Goal: Task Accomplishment & Management: Manage account settings

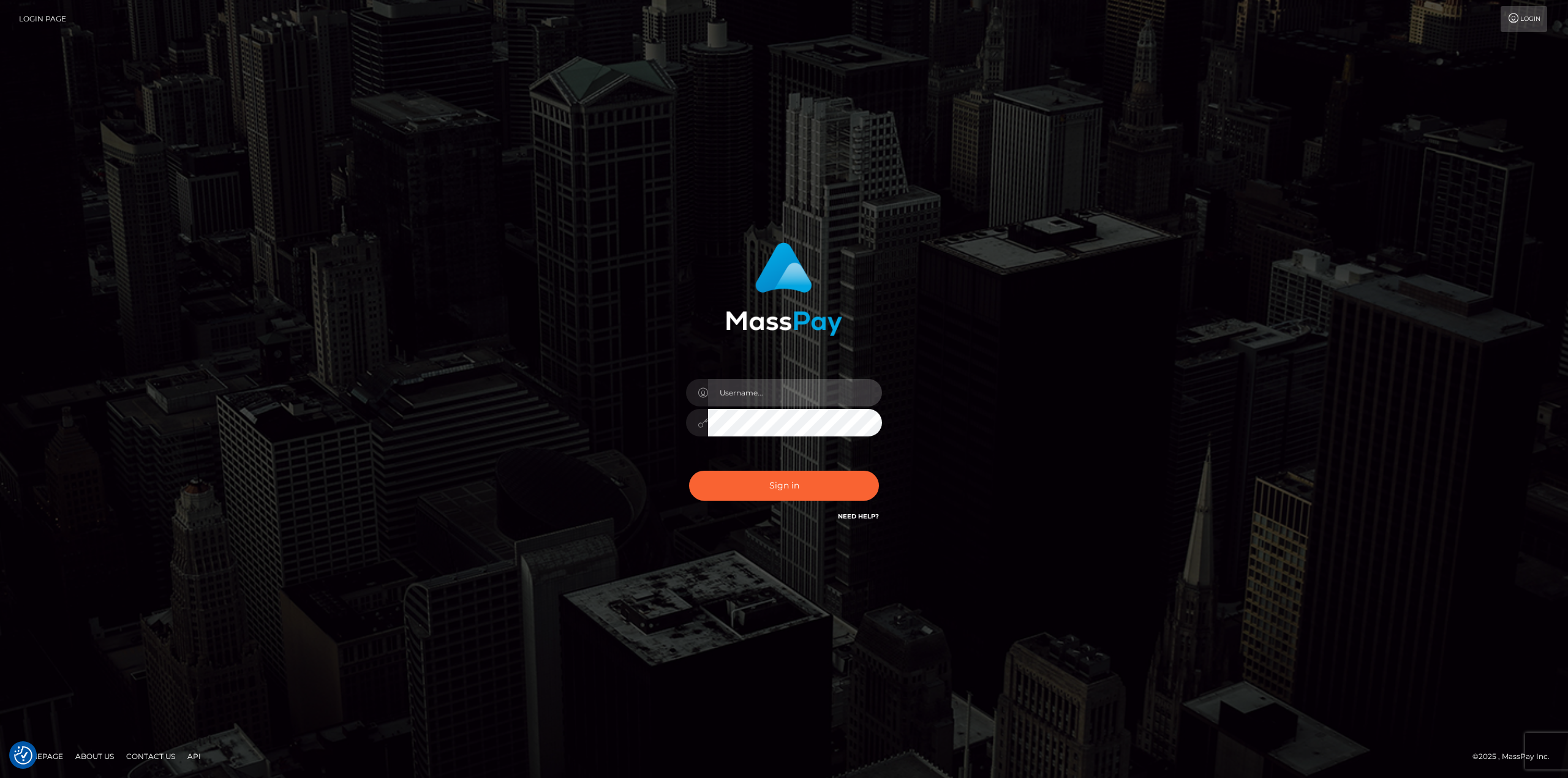
click at [812, 386] on input "text" at bounding box center [795, 392] width 174 height 27
type input "Ahmed"
click at [689, 470] on button "Sign in" at bounding box center [784, 485] width 190 height 30
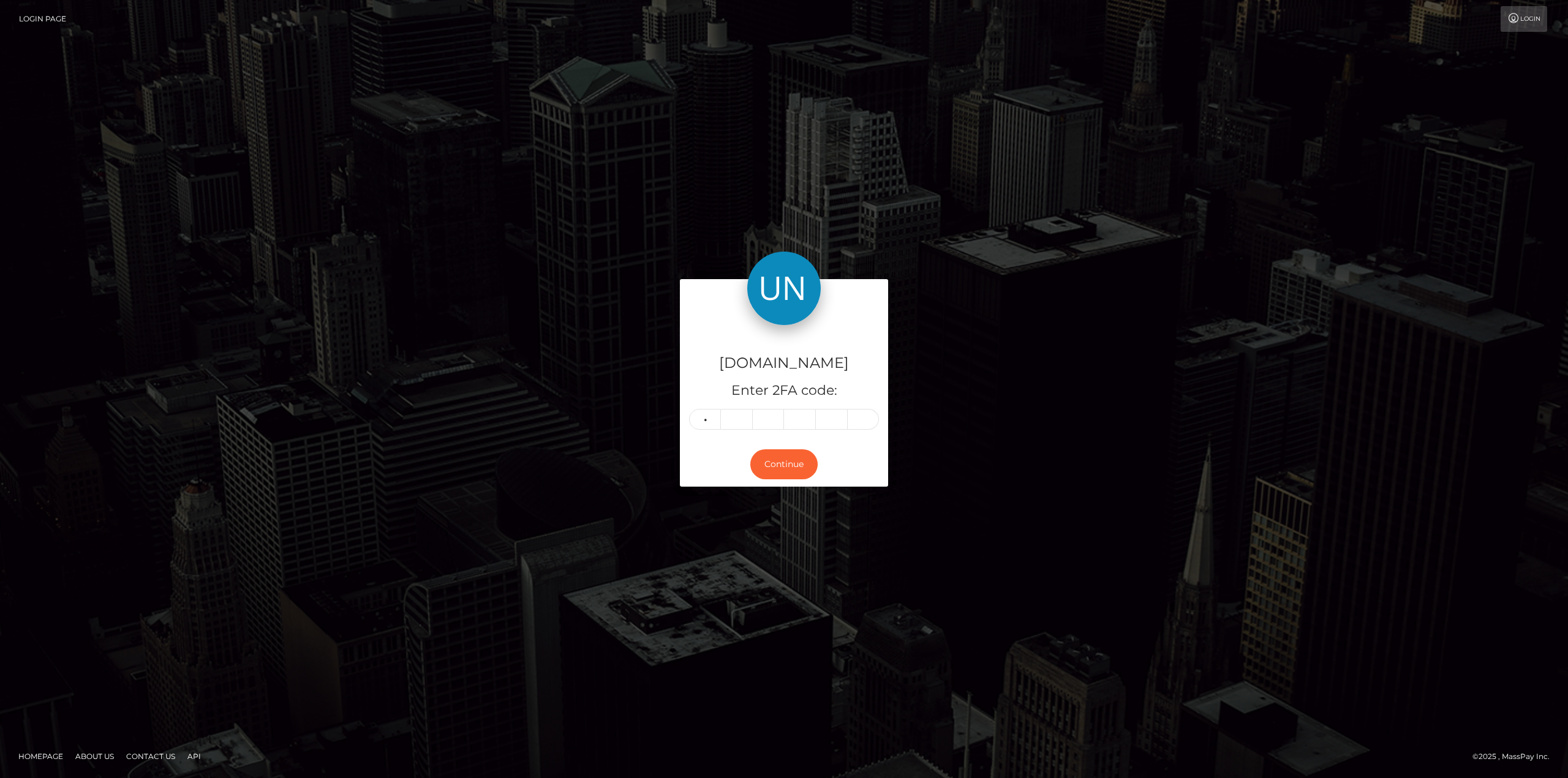
type input "7"
type input "8"
type input "9"
type input "4"
type input "6"
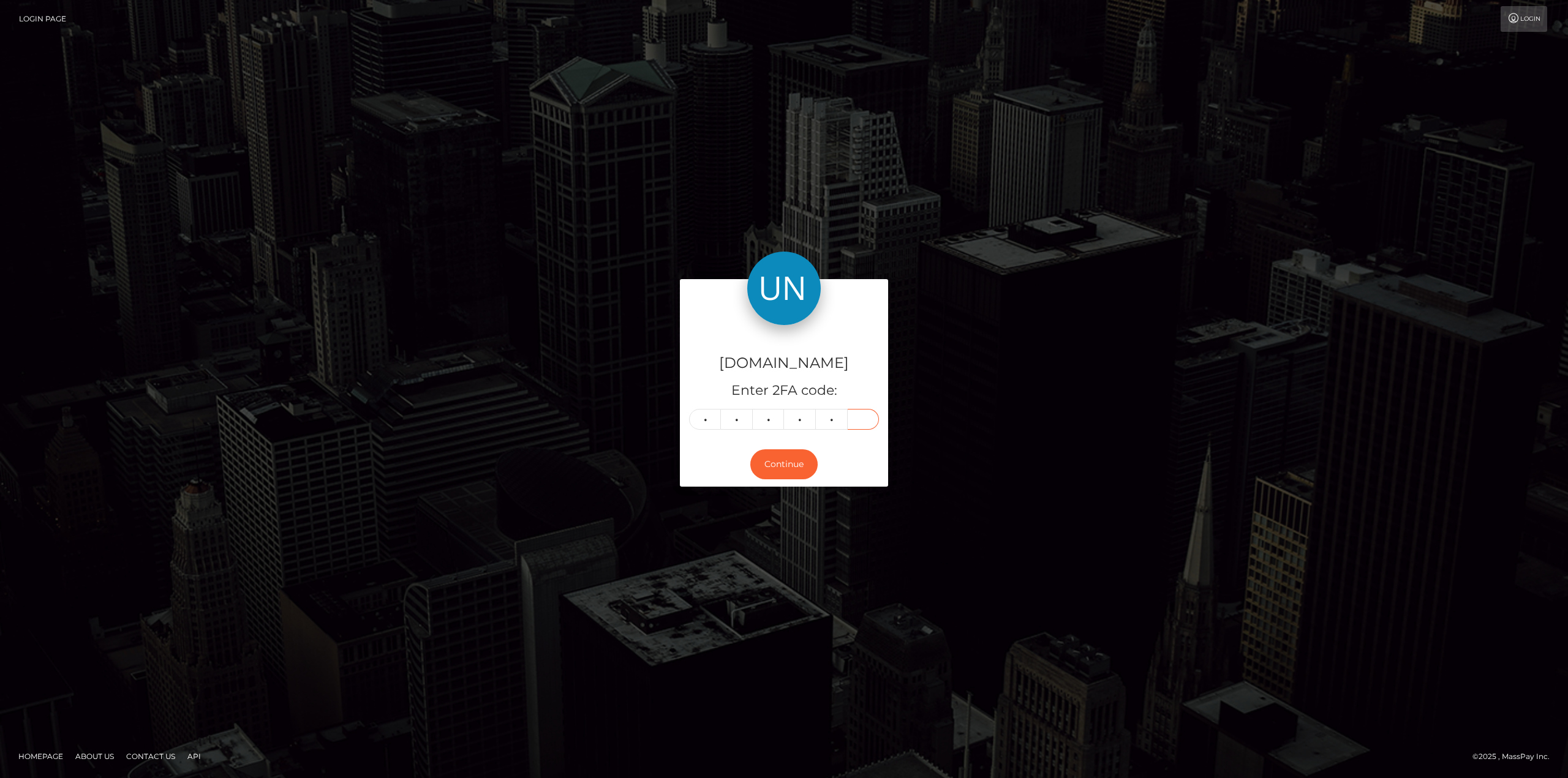
type input "0"
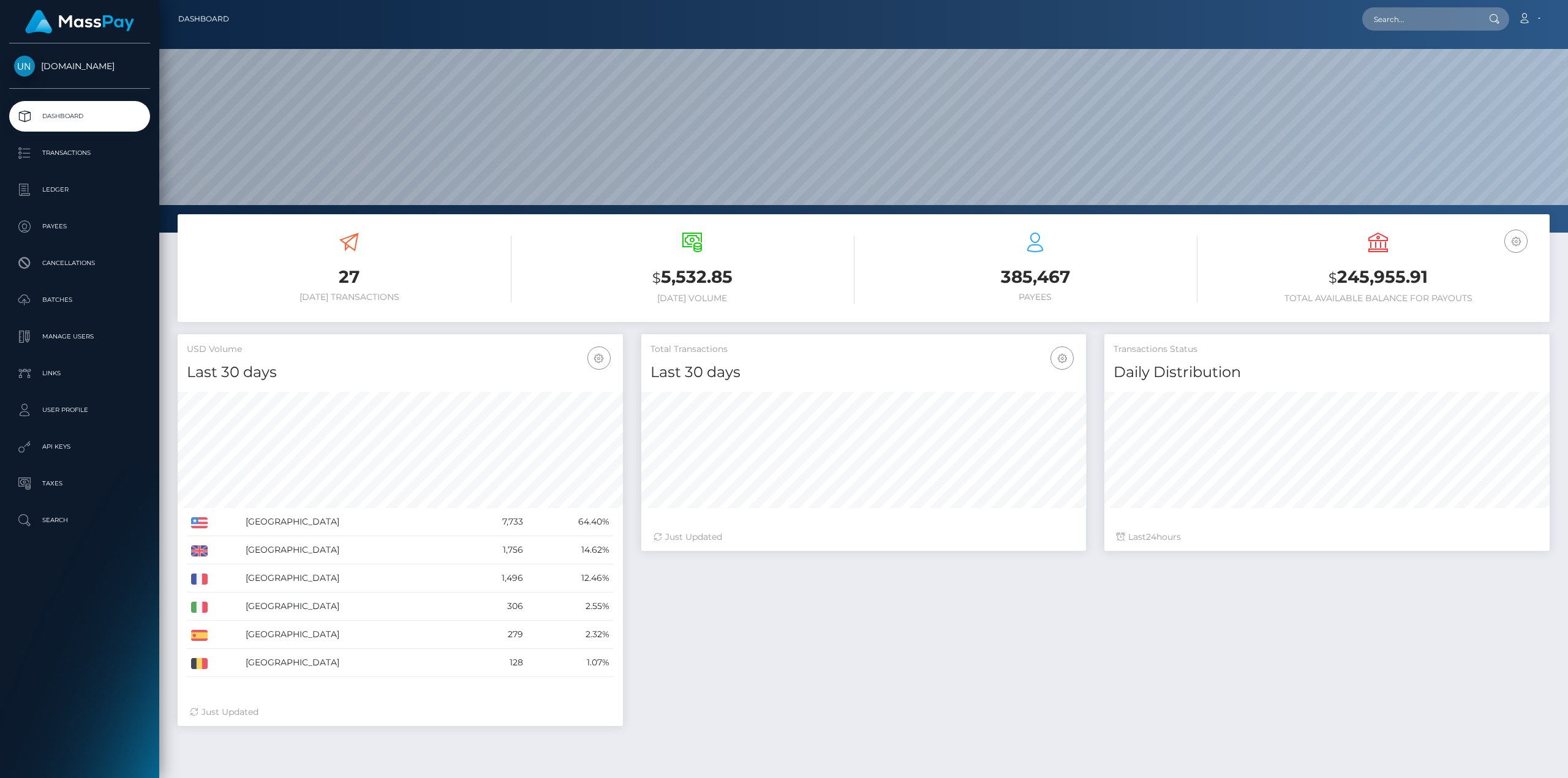
scroll to position [217, 444]
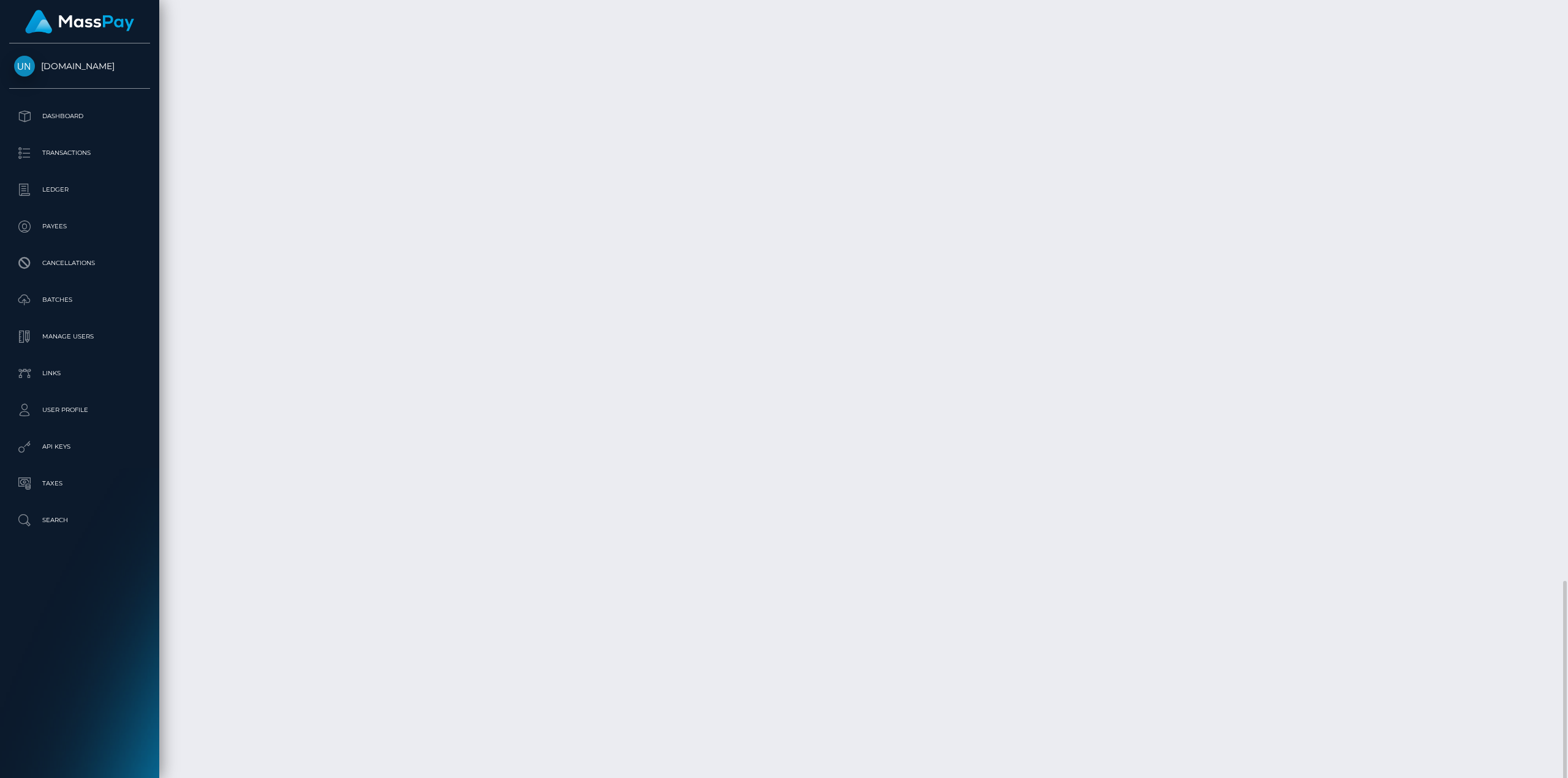
scroll to position [2265, 0]
